Goal: Communication & Community: Answer question/provide support

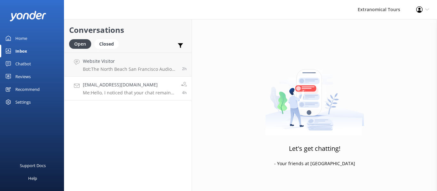
click at [143, 98] on link "[EMAIL_ADDRESS][DOMAIN_NAME] Me: Hello, I noticed that your chat remains open, …" at bounding box center [127, 89] width 127 height 24
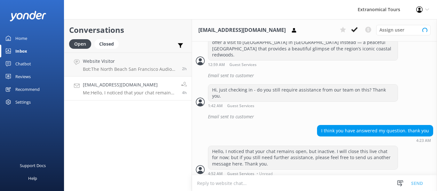
scroll to position [275, 0]
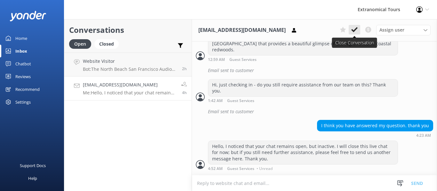
click at [354, 32] on icon at bounding box center [354, 30] width 6 height 6
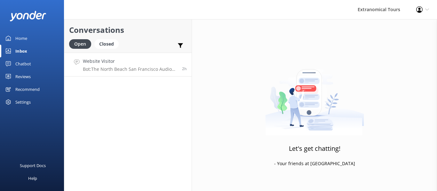
click at [136, 58] on h4 "Website Visitor" at bounding box center [130, 61] width 94 height 7
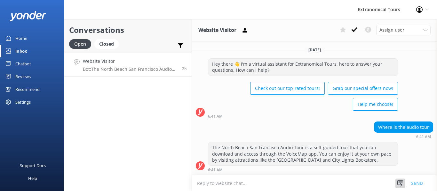
click at [401, 186] on use at bounding box center [400, 184] width 6 height 6
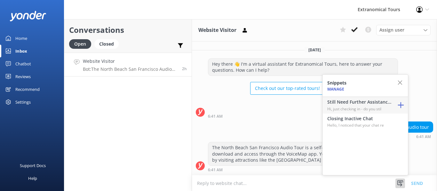
click at [351, 107] on p "Hi, just checking in - do you stil" at bounding box center [359, 109] width 64 height 6
type textarea "Hi, just checking in - do you still require assistance from our team on this? T…"
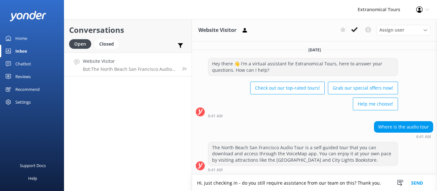
click at [418, 185] on button "Send" at bounding box center [417, 183] width 24 height 16
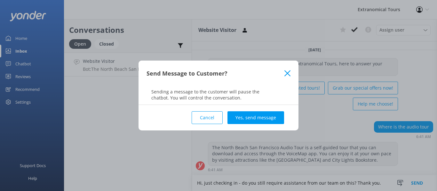
drag, startPoint x: 264, startPoint y: 119, endPoint x: 247, endPoint y: 78, distance: 44.1
click at [264, 118] on button "Yes, send message" at bounding box center [255, 118] width 57 height 13
